Goal: Transaction & Acquisition: Purchase product/service

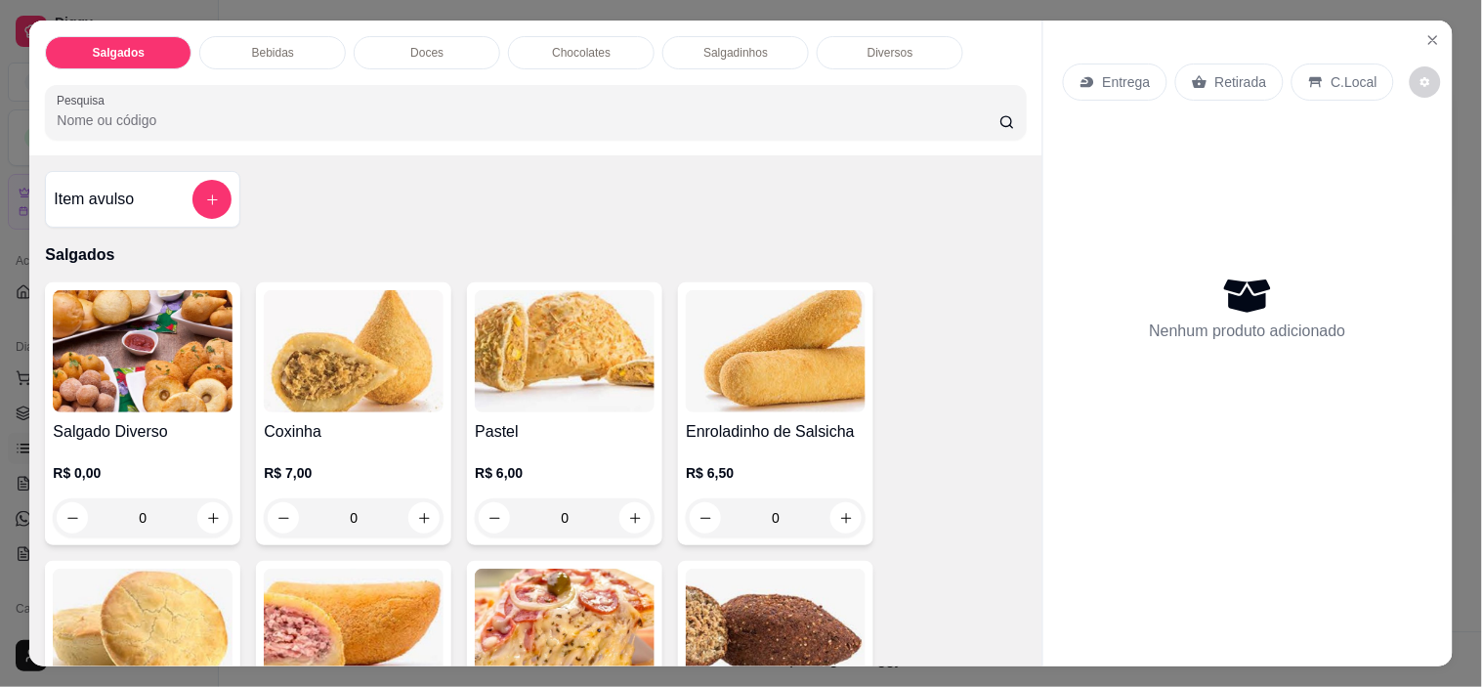
click at [1332, 78] on p "C.Local" at bounding box center [1355, 82] width 46 height 20
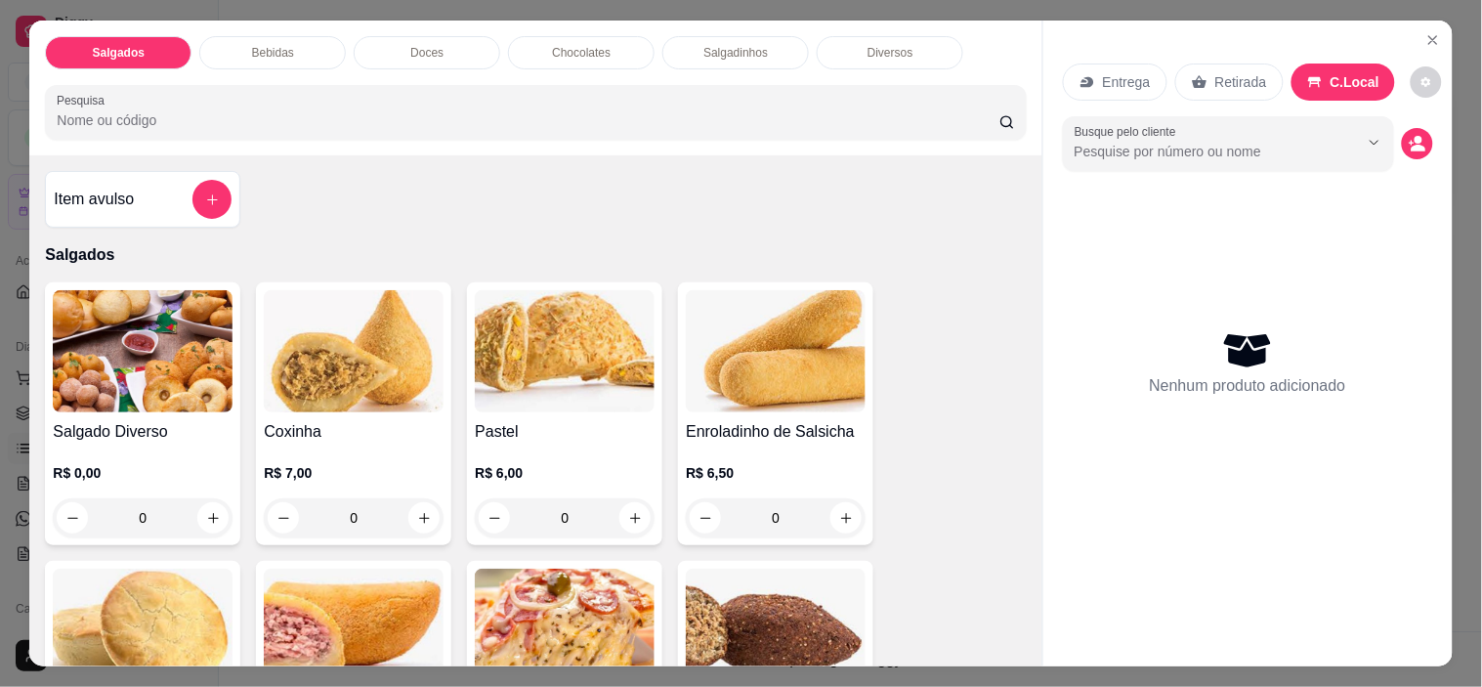
click at [1347, 138] on icon "Show suggestions" at bounding box center [1348, 143] width 16 height 16
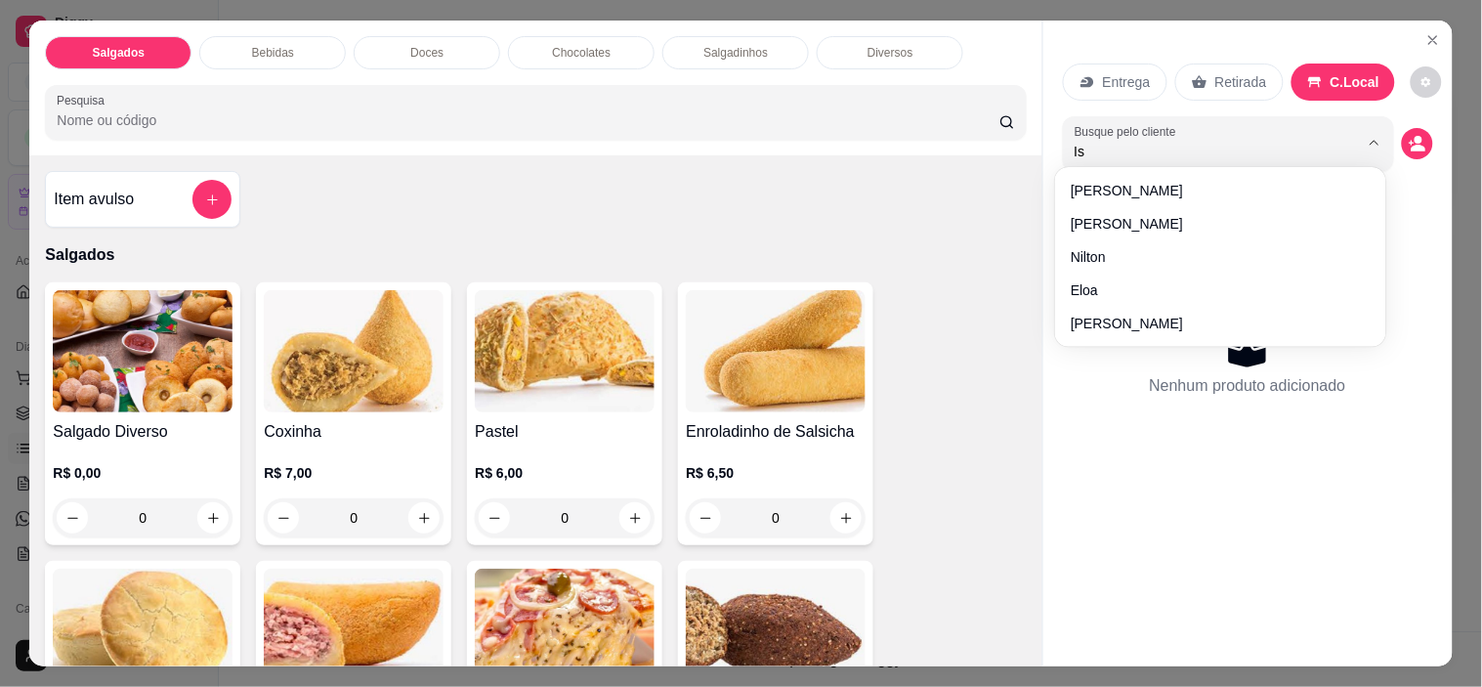
type input "Isa"
click at [1180, 280] on div "Nenhum produto adicionado" at bounding box center [1248, 362] width 370 height 383
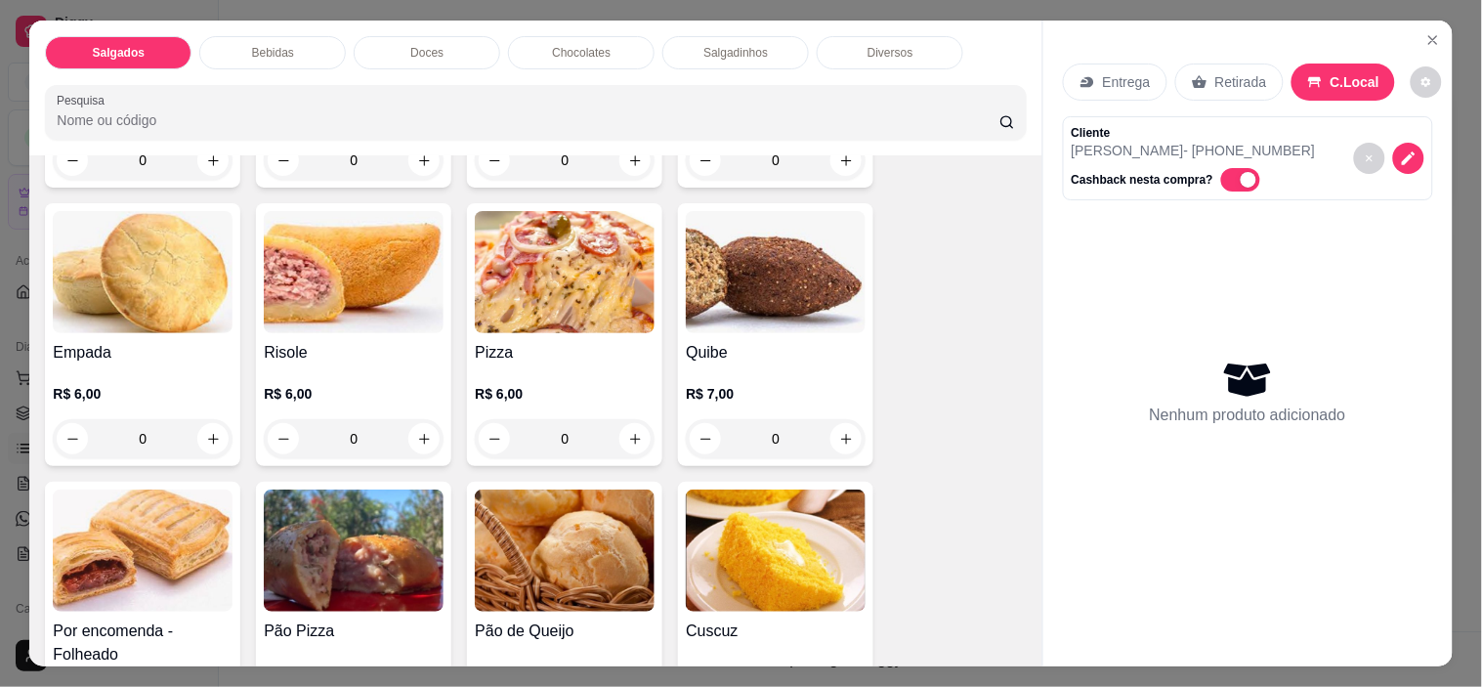
scroll to position [359, 0]
click at [540, 383] on p "R$ 6,00" at bounding box center [565, 393] width 180 height 20
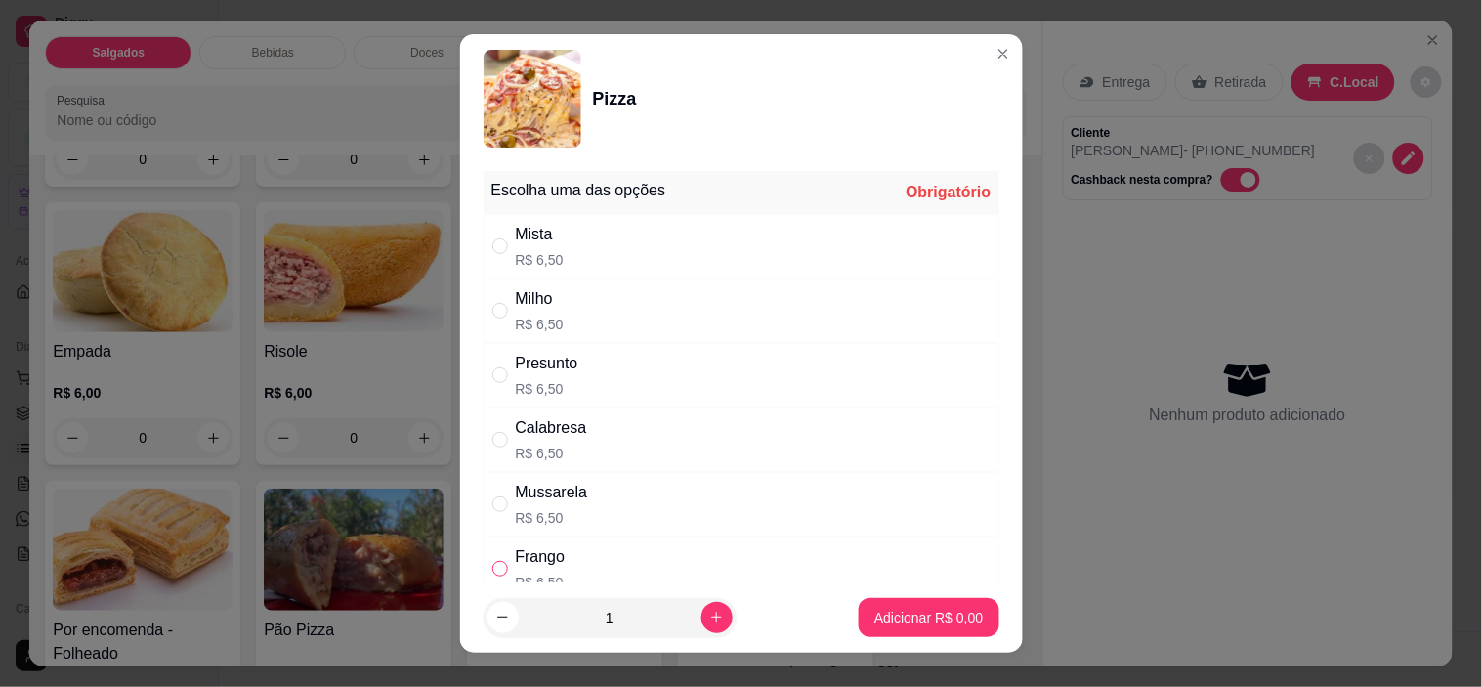
click at [492, 565] on input "" at bounding box center [500, 569] width 16 height 16
radio input "true"
click at [907, 627] on button "Adicionar R$ 6,50" at bounding box center [929, 617] width 136 height 38
type input "1"
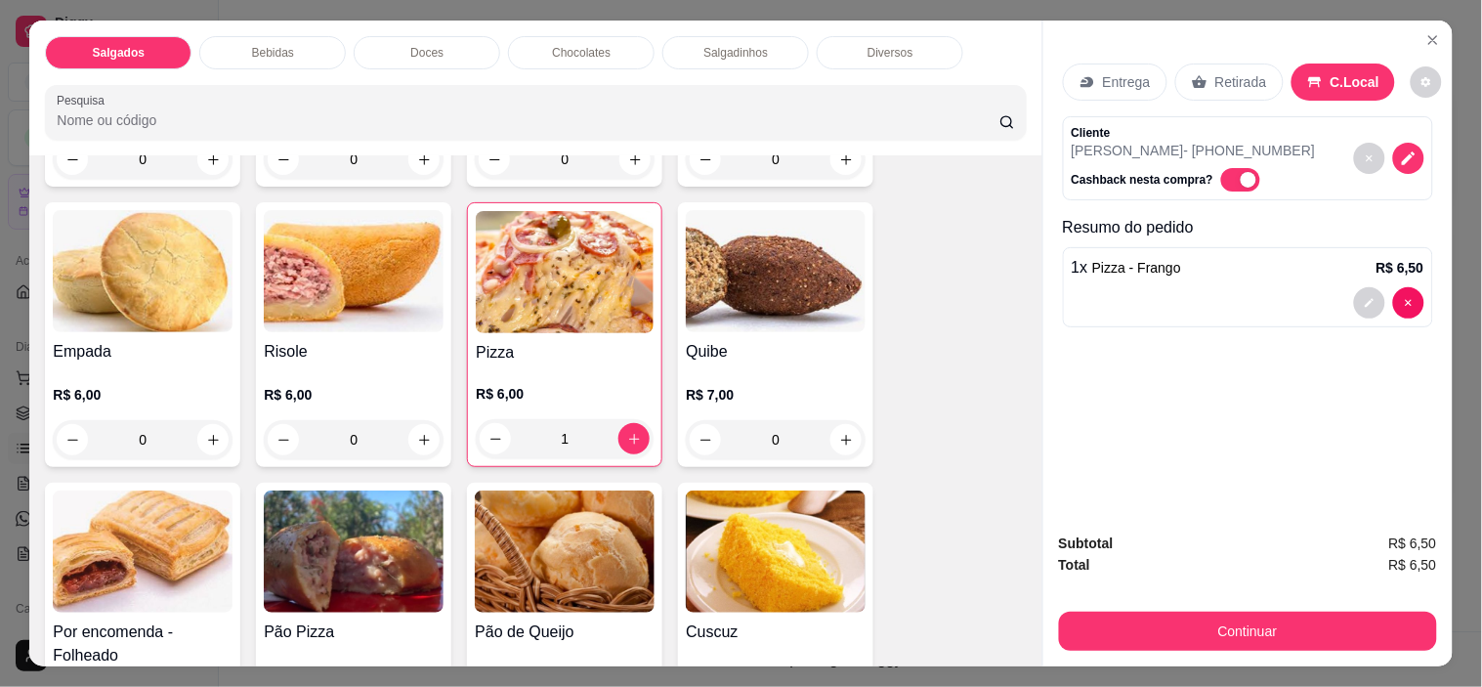
scroll to position [0, 0]
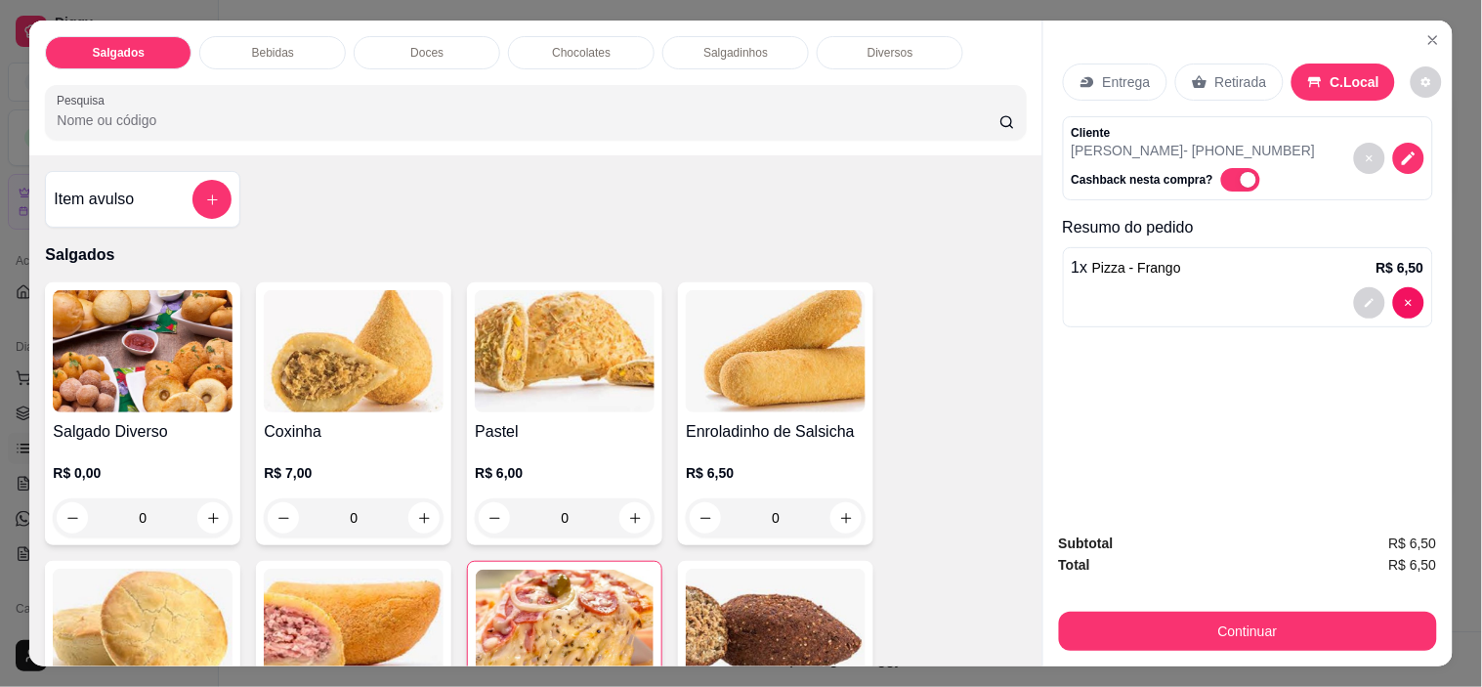
click at [122, 188] on h4 "Item avulso" at bounding box center [94, 199] width 80 height 23
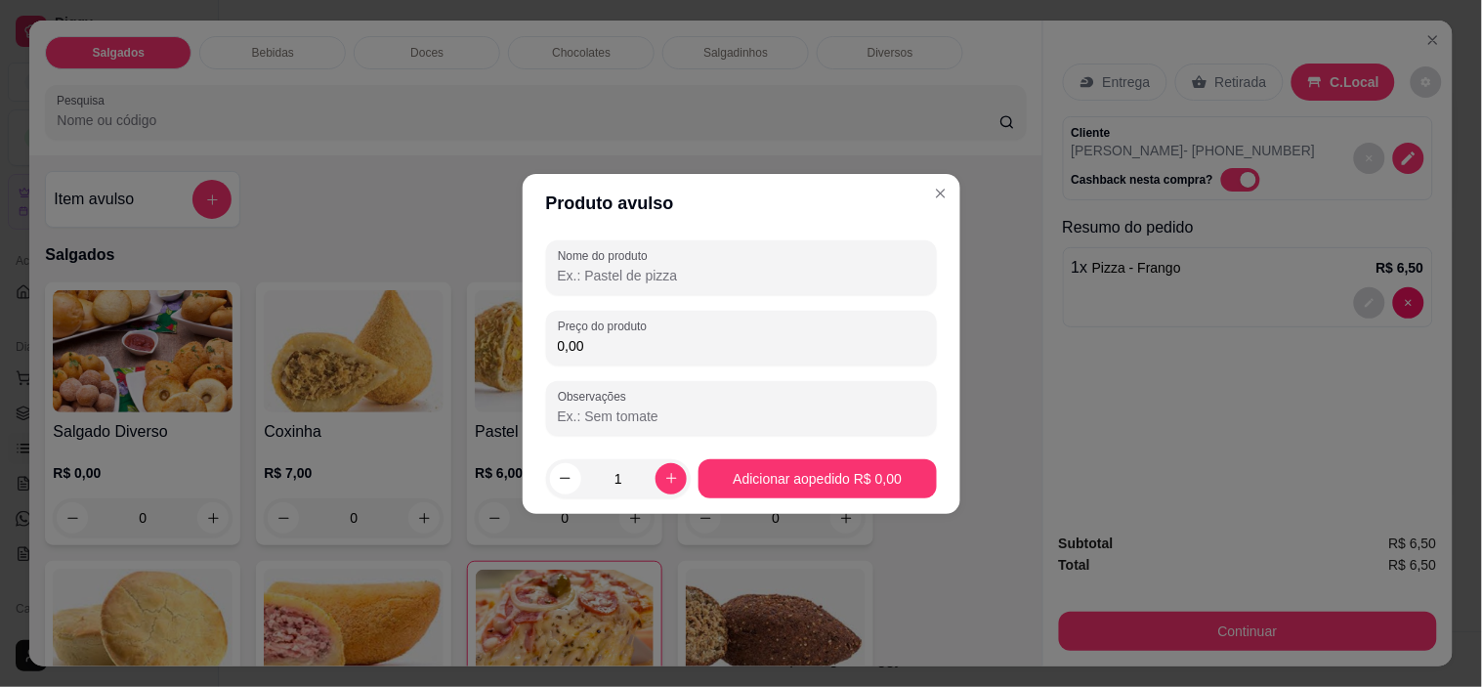
click at [728, 270] on input "Nome do produto" at bounding box center [741, 276] width 367 height 20
type input "kapo"
click at [635, 353] on input "0,00" at bounding box center [741, 346] width 367 height 20
type input "2,50"
click at [727, 422] on input "Observações" at bounding box center [741, 416] width 367 height 20
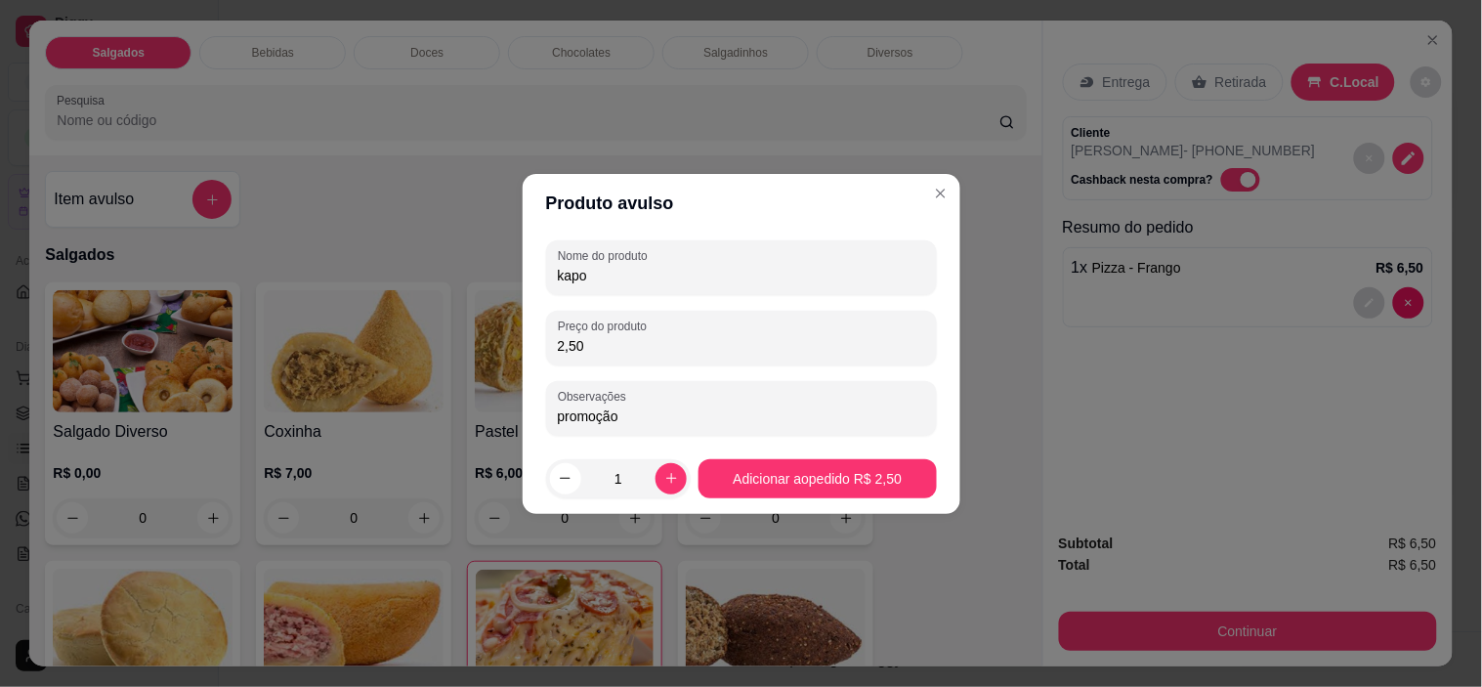
type input "promoção"
click at [854, 473] on p "R$ 6,50" at bounding box center [776, 473] width 180 height 20
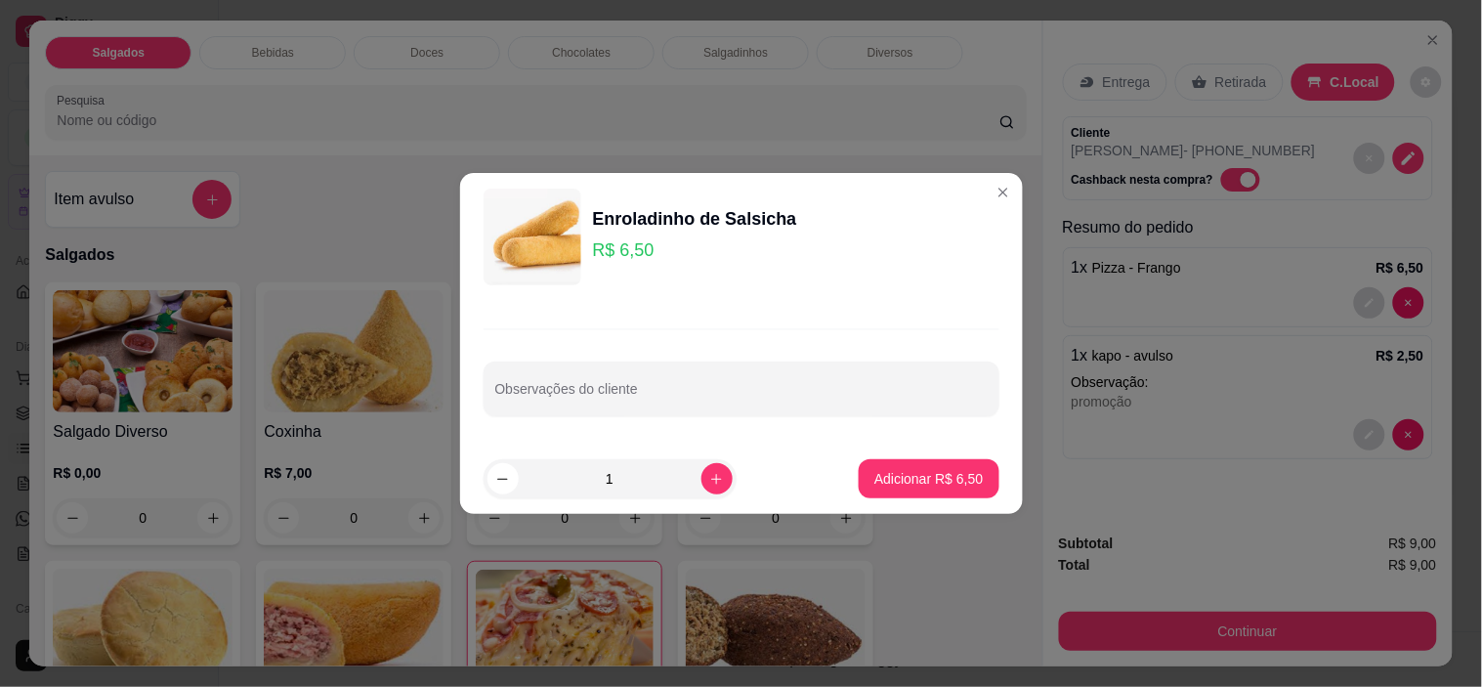
click at [1248, 554] on div "Total R$ 9,00" at bounding box center [1248, 564] width 378 height 21
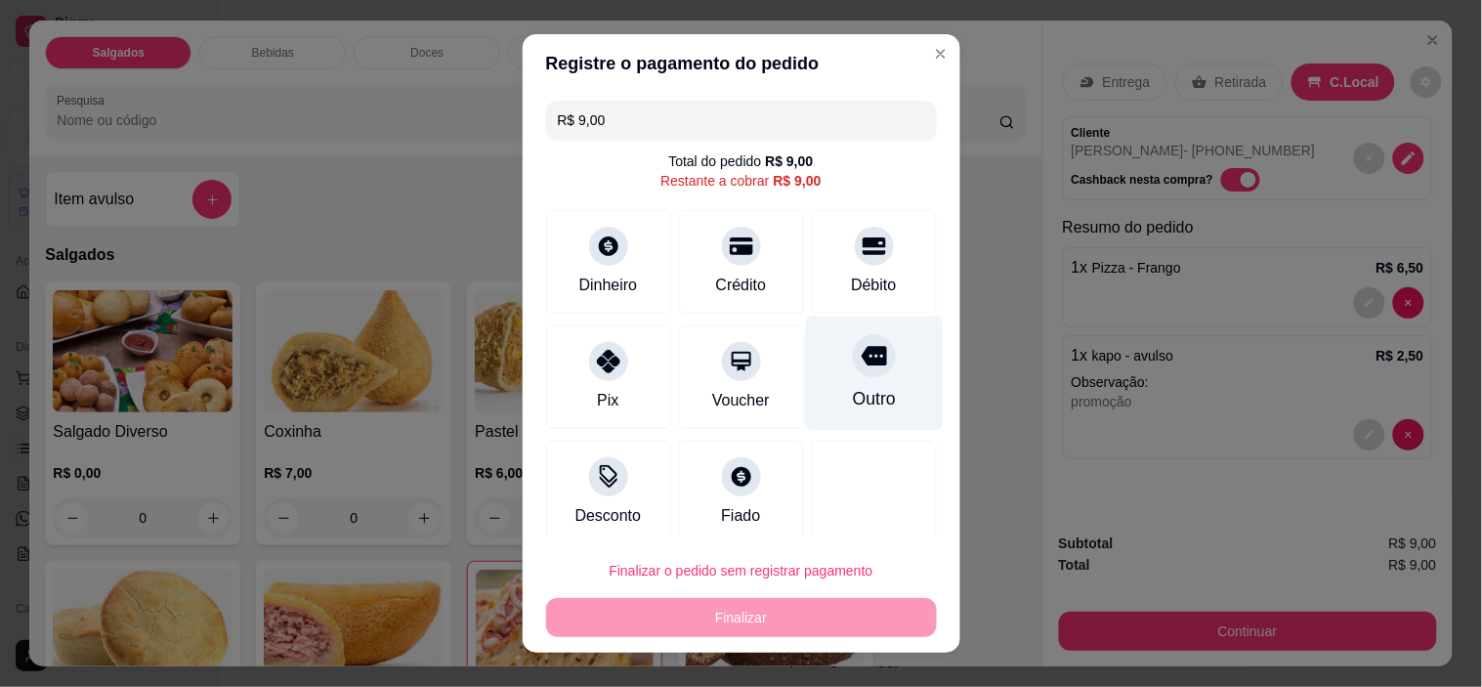
click at [835, 385] on div "Outro" at bounding box center [874, 374] width 138 height 114
type input "R$ 0,00"
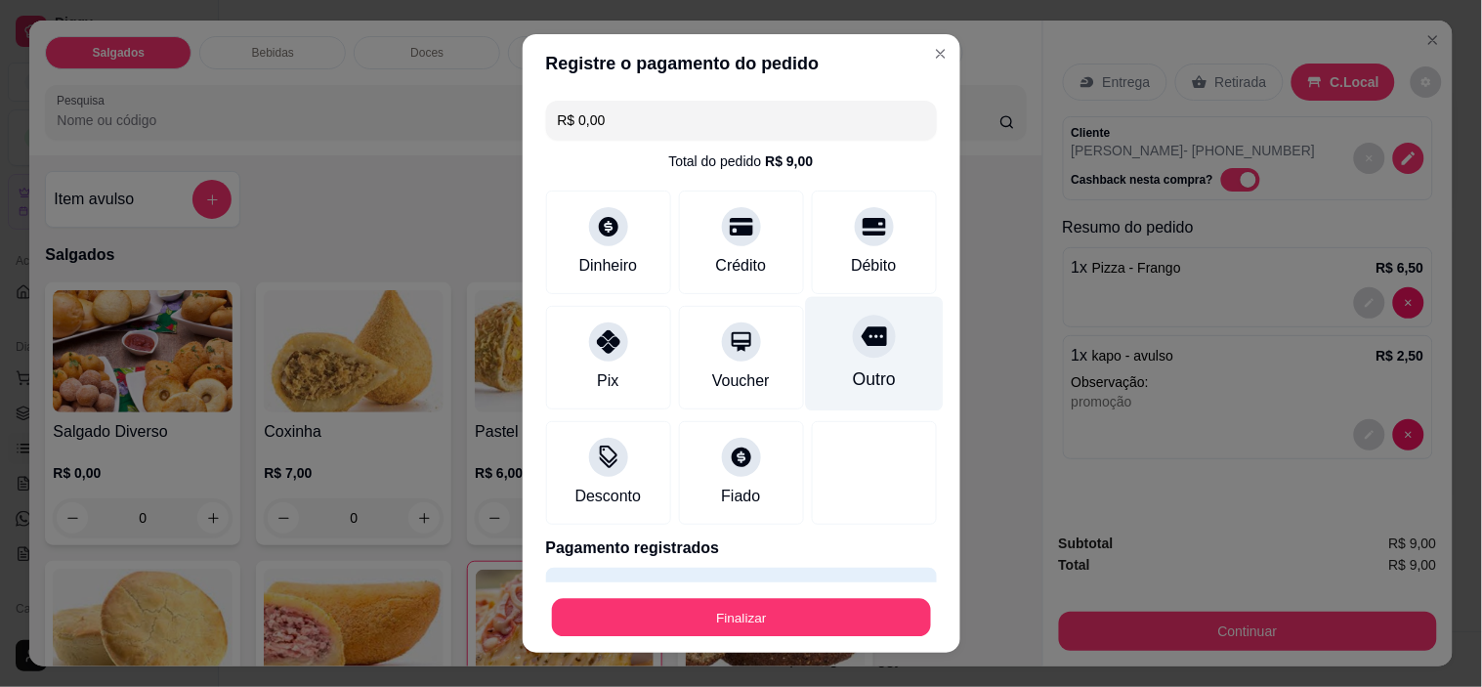
click at [813, 631] on button "Finalizar" at bounding box center [741, 617] width 379 height 38
click at [819, 612] on button "Finalizar" at bounding box center [741, 617] width 391 height 39
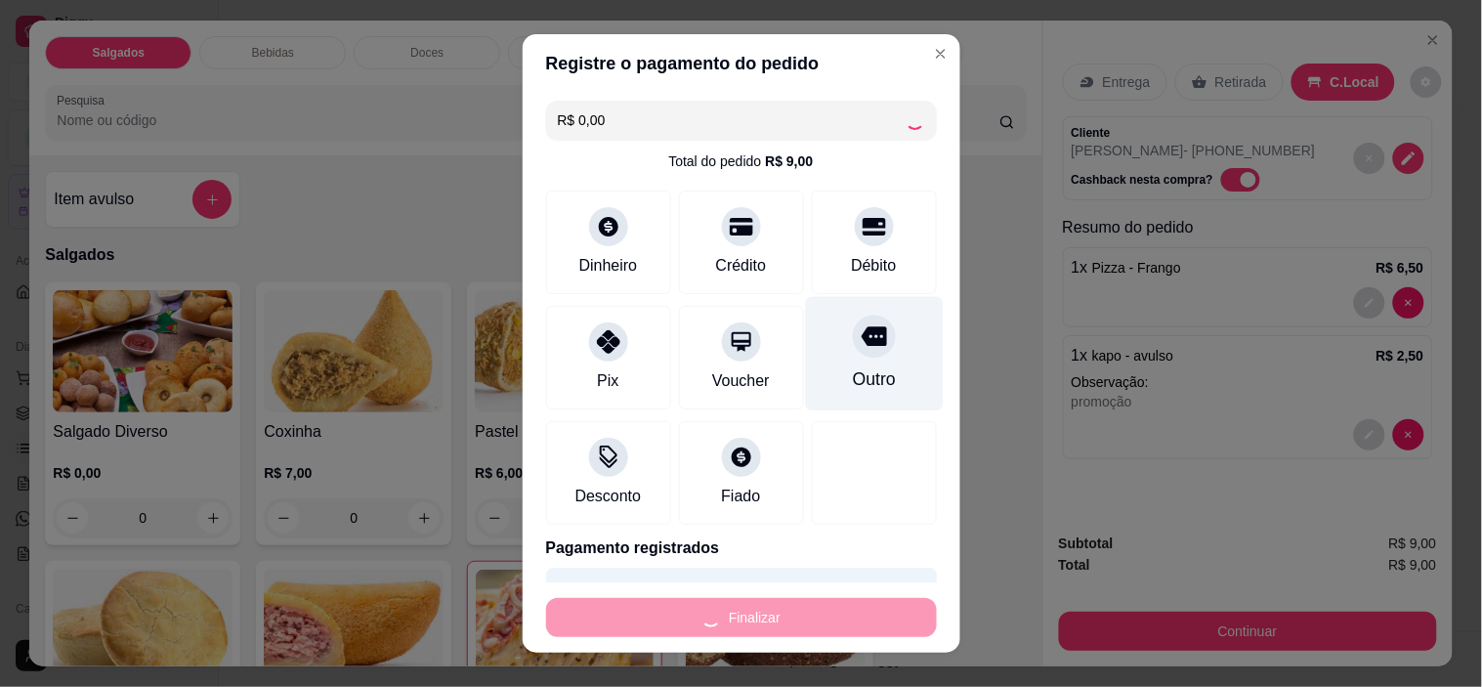
type input "0"
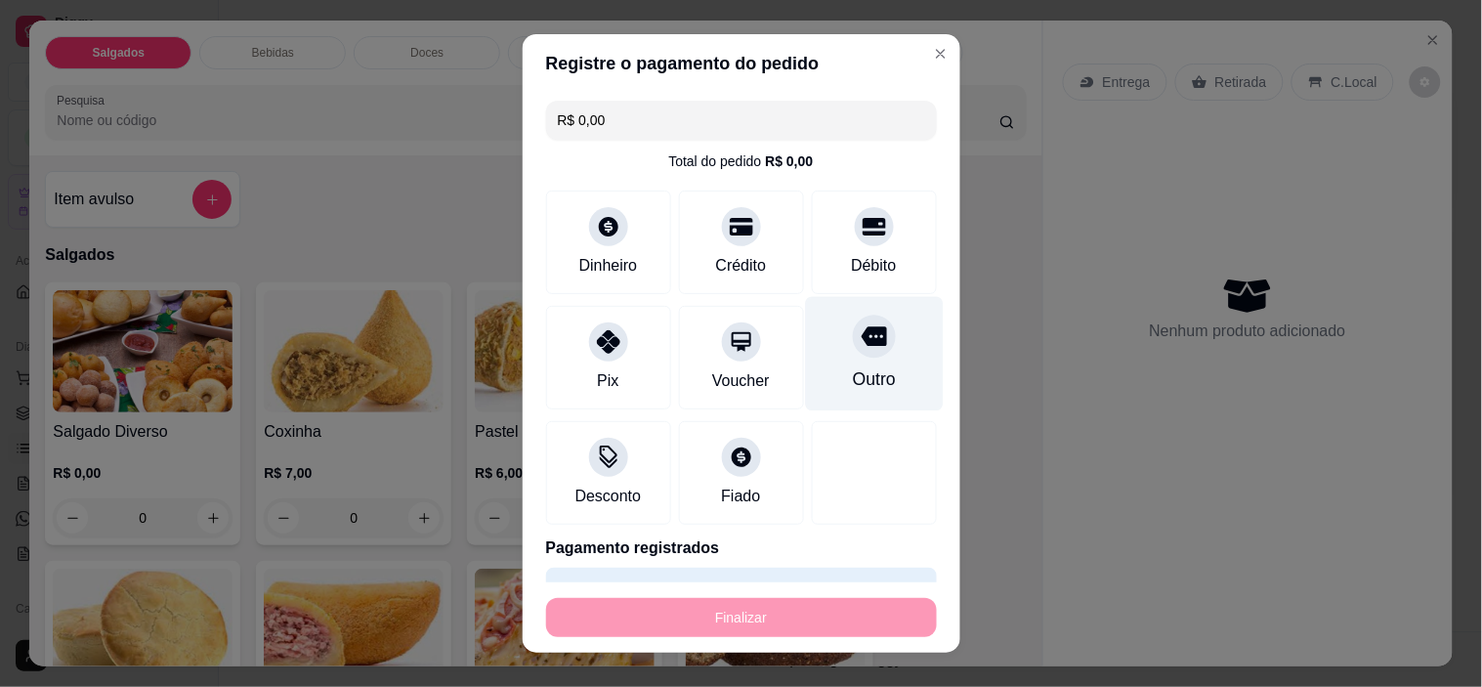
type input "-R$ 9,00"
